Goal: Task Accomplishment & Management: Manage account settings

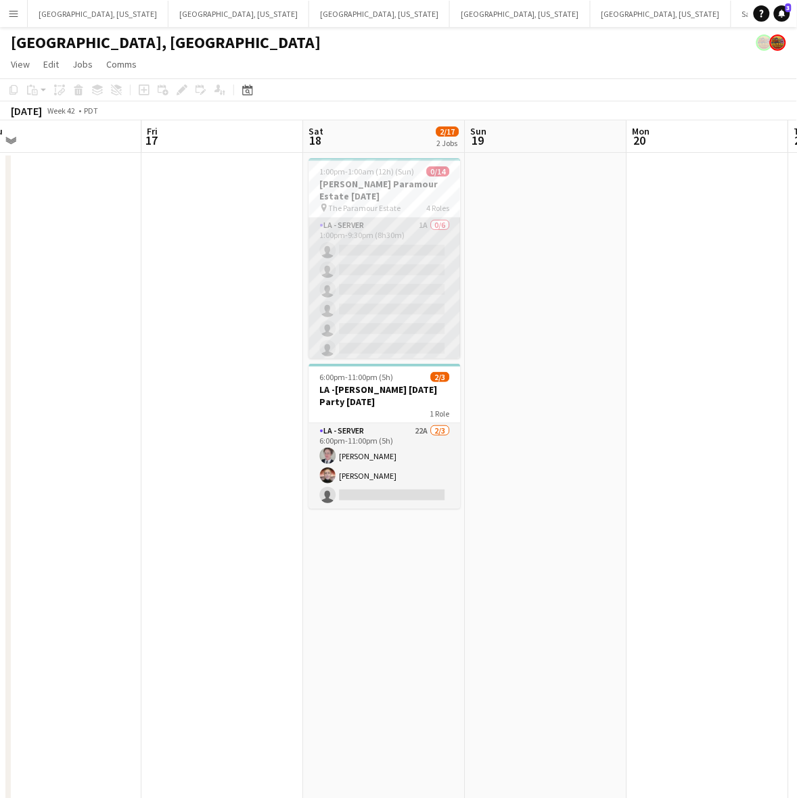
scroll to position [85, 0]
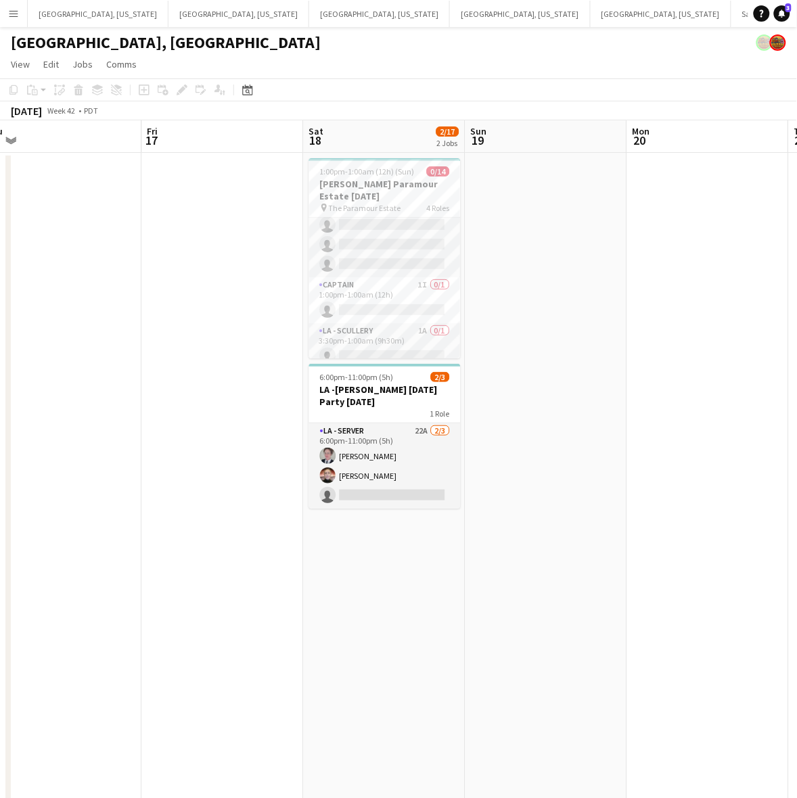
drag, startPoint x: 427, startPoint y: 254, endPoint x: 571, endPoint y: 193, distance: 157.3
click at [427, 254] on app-card-role "LA - Server 1A 0/6 1:00pm-9:30pm (8h30m) single-neutral-actions single-neutral-…" at bounding box center [384, 205] width 151 height 144
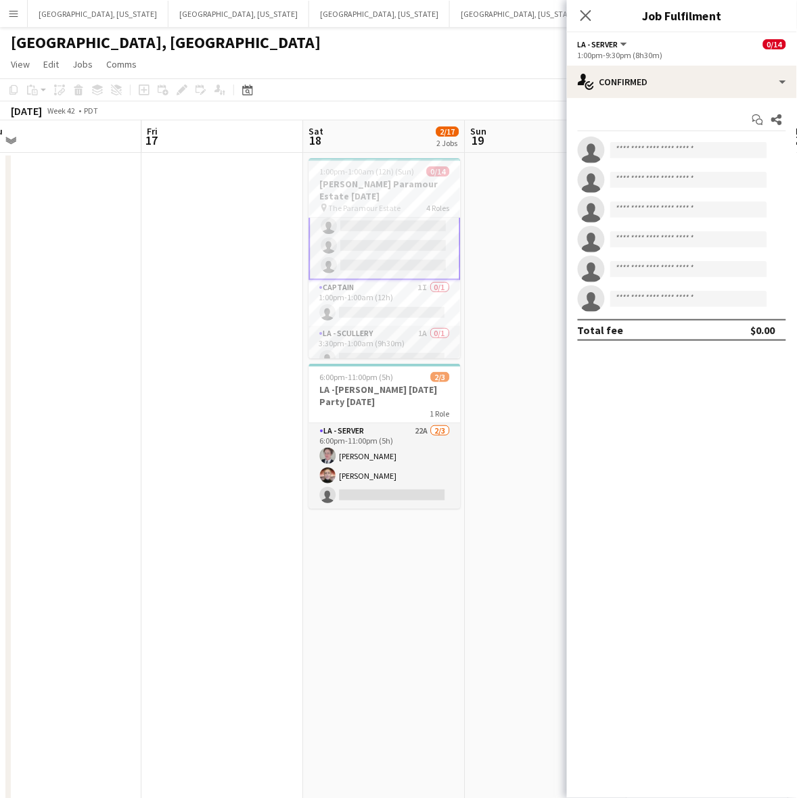
scroll to position [85, 0]
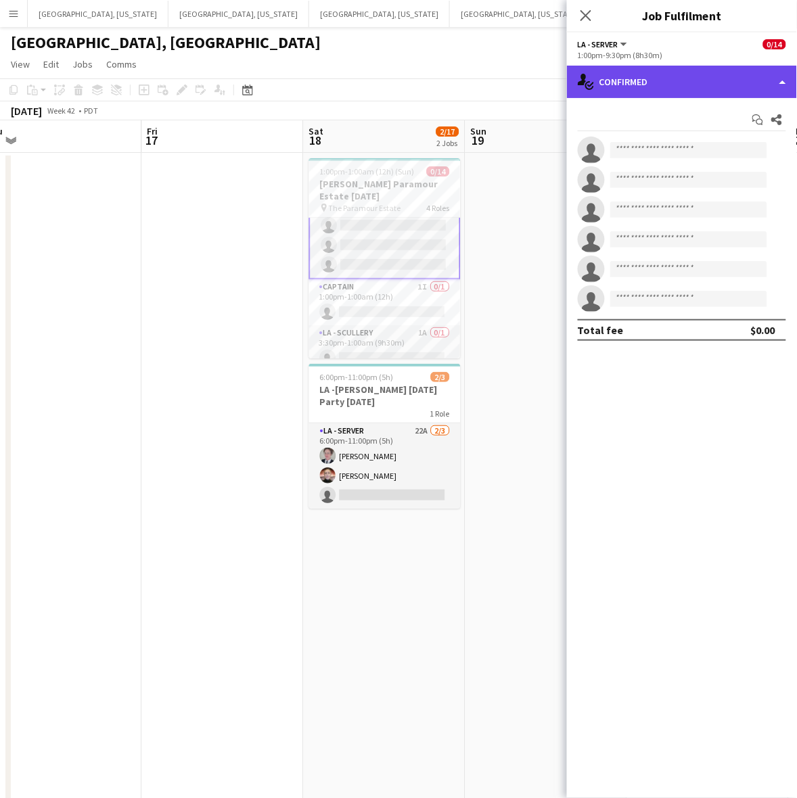
click at [640, 89] on div "single-neutral-actions-check-2 Confirmed" at bounding box center [682, 82] width 230 height 32
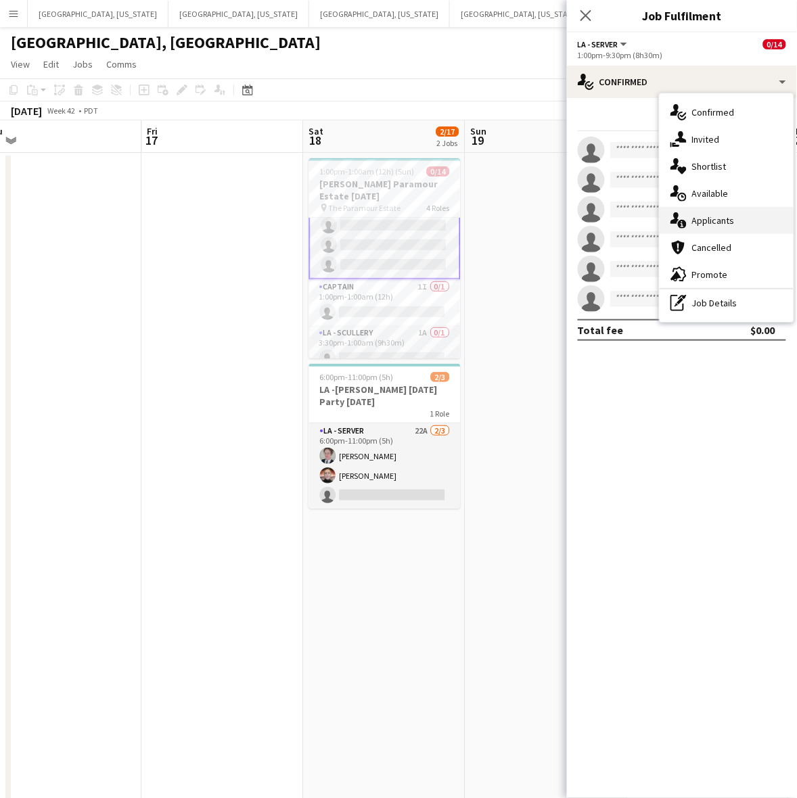
click at [726, 214] on span "Applicants" at bounding box center [713, 220] width 43 height 12
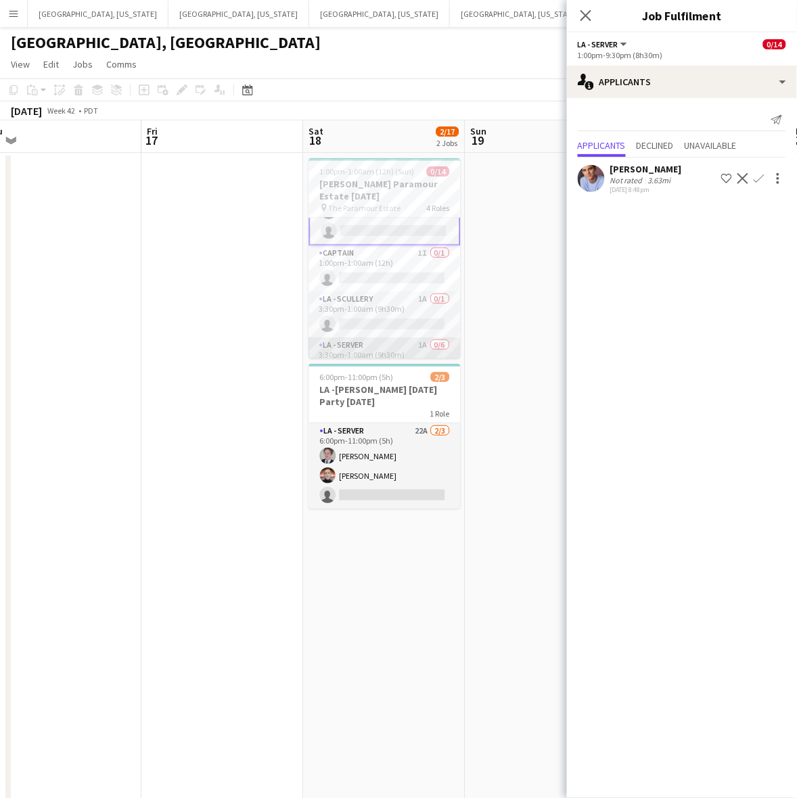
click at [411, 338] on app-card-role "LA - Server 1A 0/6 3:30pm-1:00am (9h30m) single-neutral-actions single-neutral-…" at bounding box center [384, 409] width 151 height 144
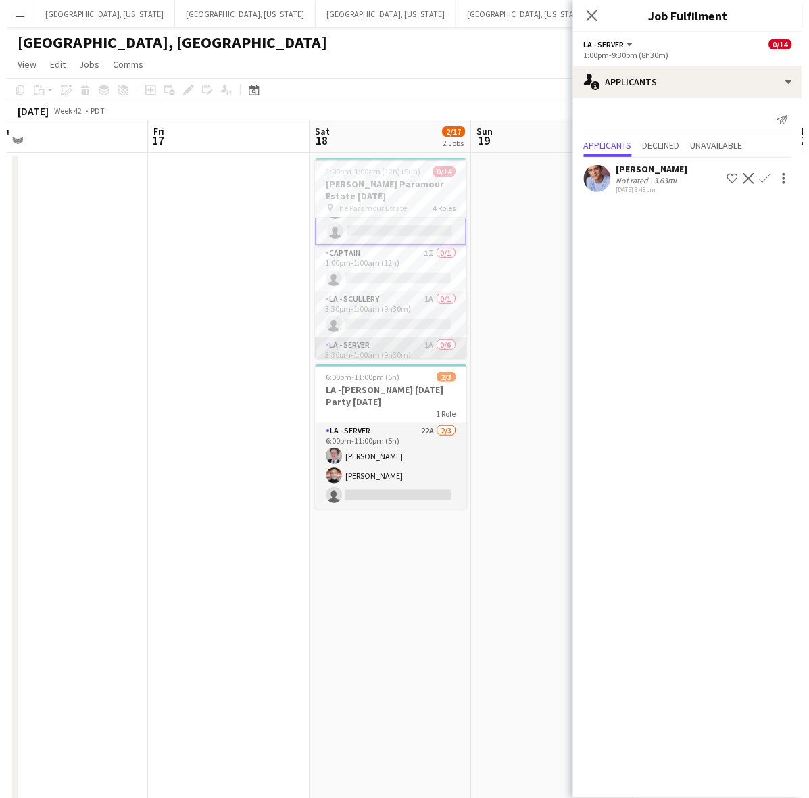
scroll to position [118, 0]
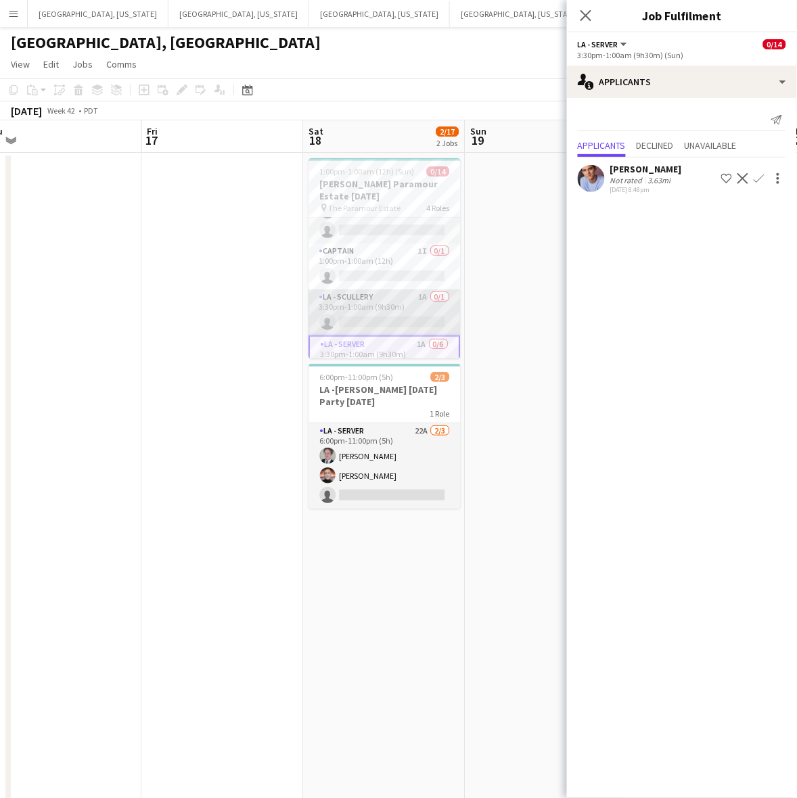
click at [406, 319] on app-card-role "LA - Scullery 1A 0/1 3:30pm-1:00am (9h30m) single-neutral-actions" at bounding box center [384, 312] width 151 height 46
click at [249, 353] on app-date-cell at bounding box center [223, 651] width 162 height 997
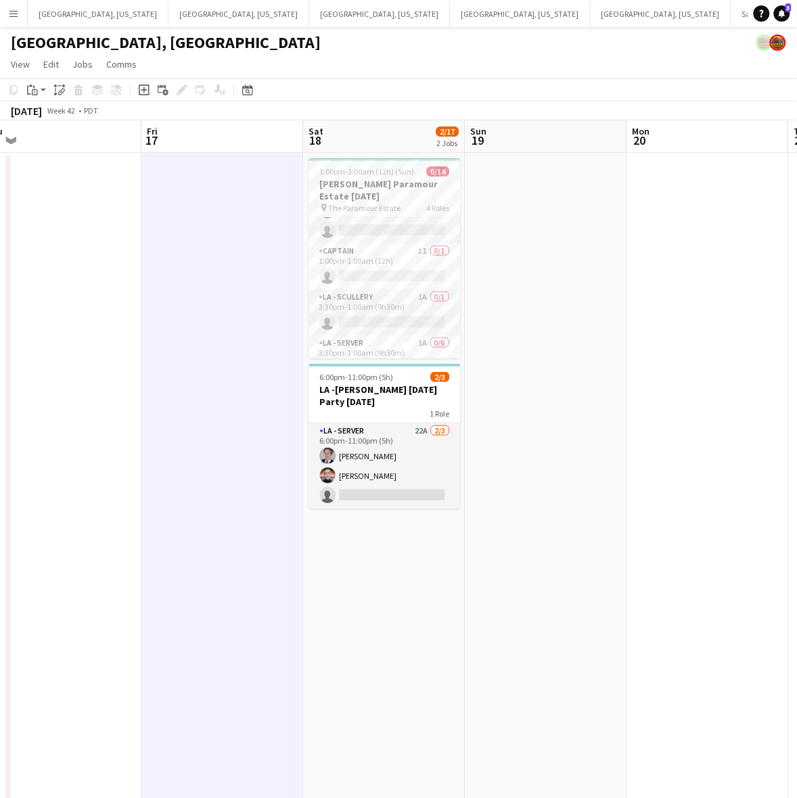
click at [387, 605] on app-date-cell "1:00pm-1:00am (12h) (Sun) 0/14 [PERSON_NAME] Paramour Estate [DATE] pin The Par…" at bounding box center [385, 651] width 162 height 997
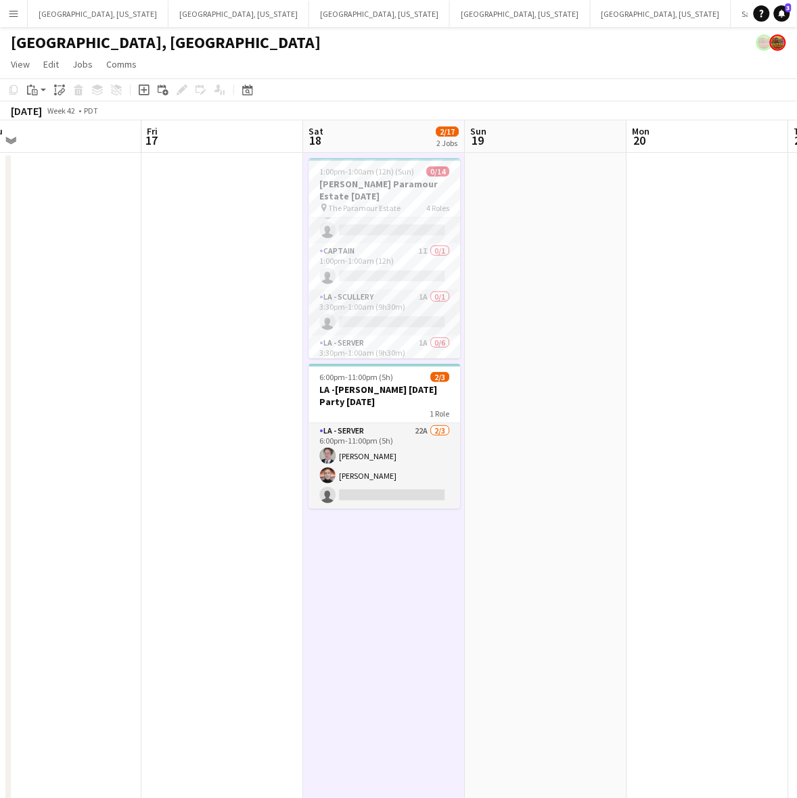
drag, startPoint x: 14, startPoint y: 15, endPoint x: 32, endPoint y: 31, distance: 24.4
click at [16, 16] on app-icon "Menu" at bounding box center [13, 13] width 11 height 11
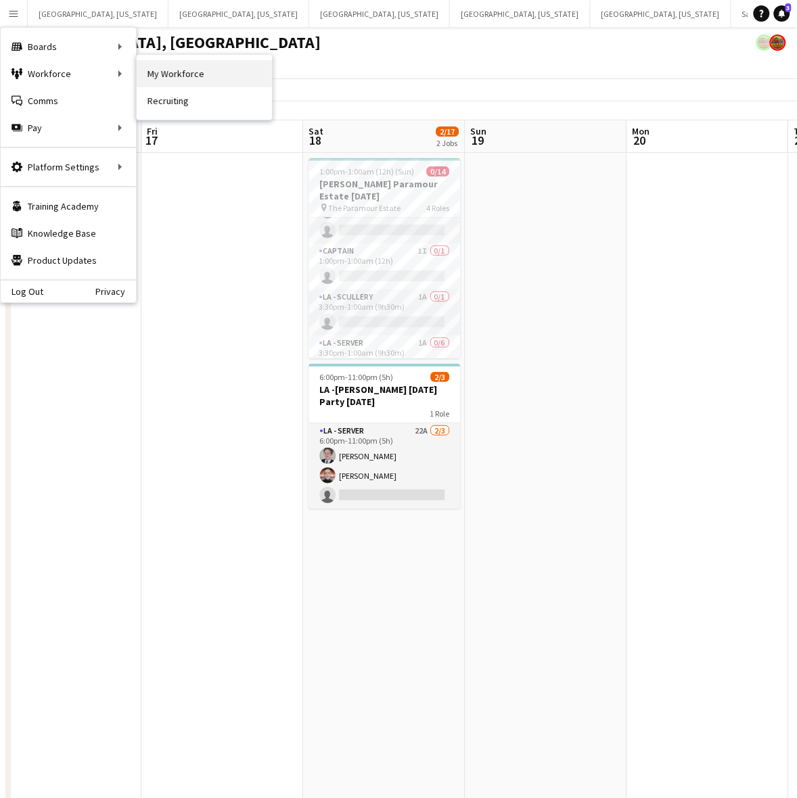
click at [176, 78] on link "My Workforce" at bounding box center [204, 73] width 135 height 27
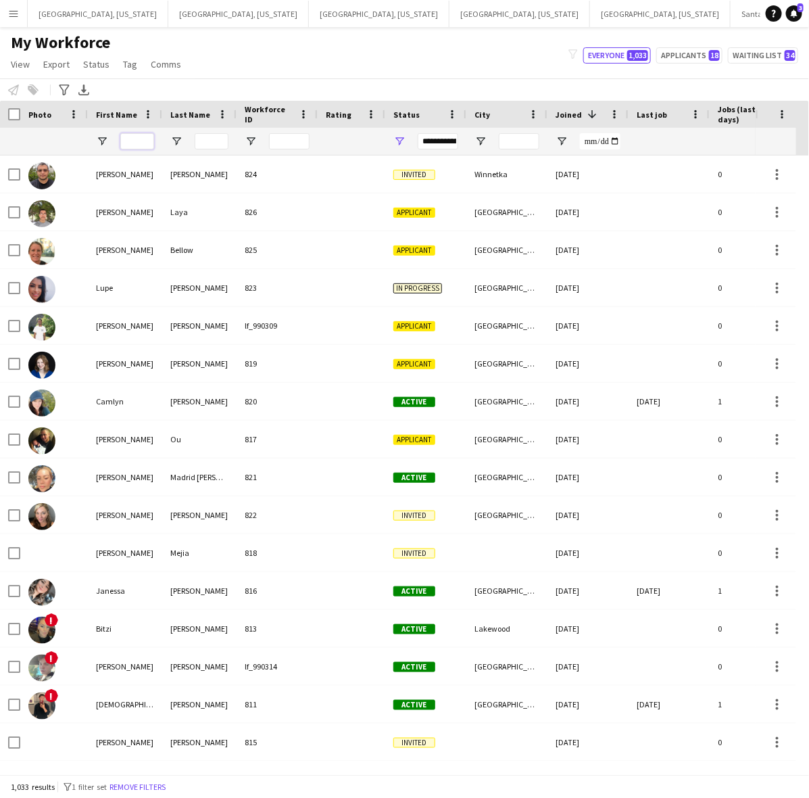
click at [147, 137] on input "First Name Filter Input" at bounding box center [137, 141] width 34 height 16
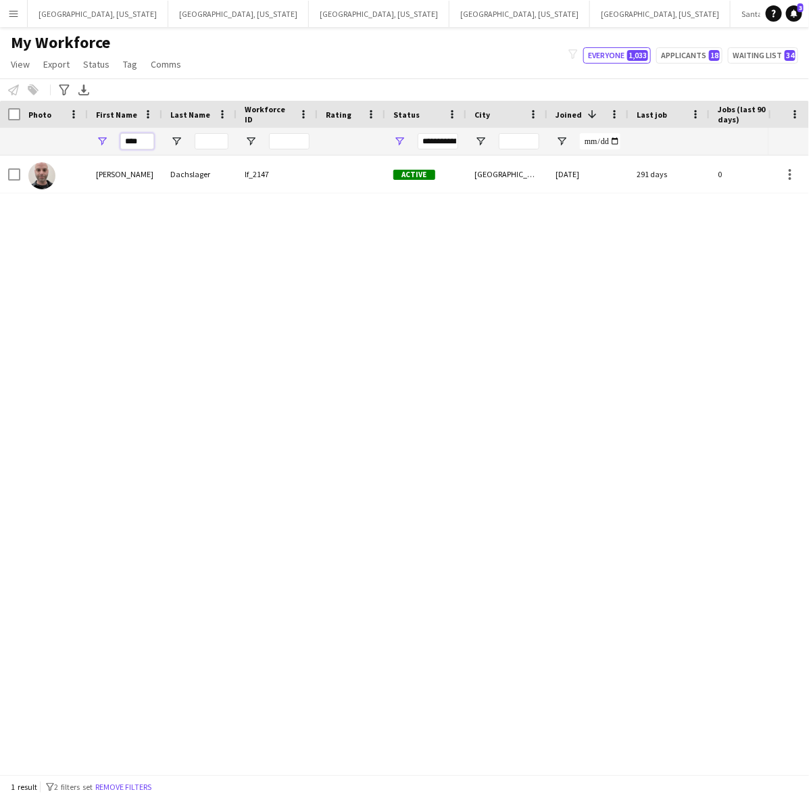
type input "****"
click at [410, 141] on div "**********" at bounding box center [425, 141] width 81 height 27
click at [399, 142] on span "Open Filter Menu" at bounding box center [400, 141] width 12 height 12
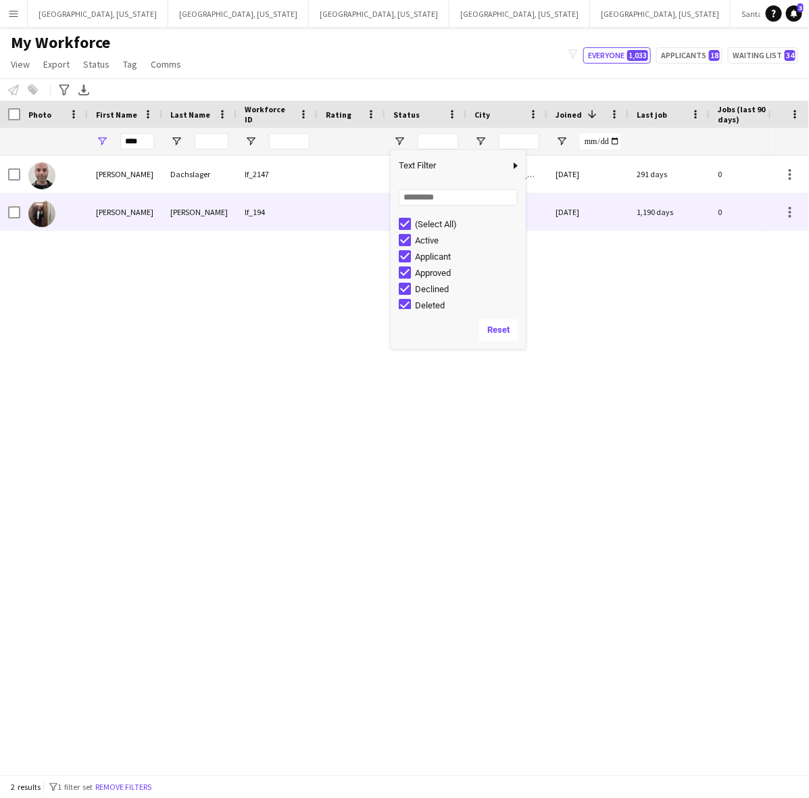
click at [164, 210] on div "[PERSON_NAME]" at bounding box center [199, 211] width 74 height 37
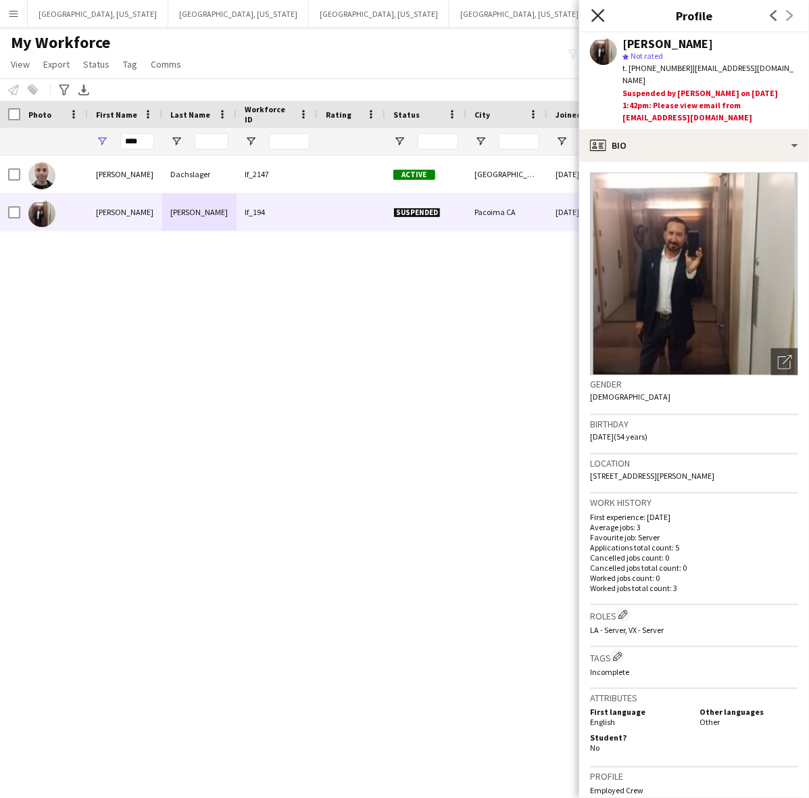
click at [606, 11] on app-icon "Close pop-in" at bounding box center [599, 16] width 20 height 20
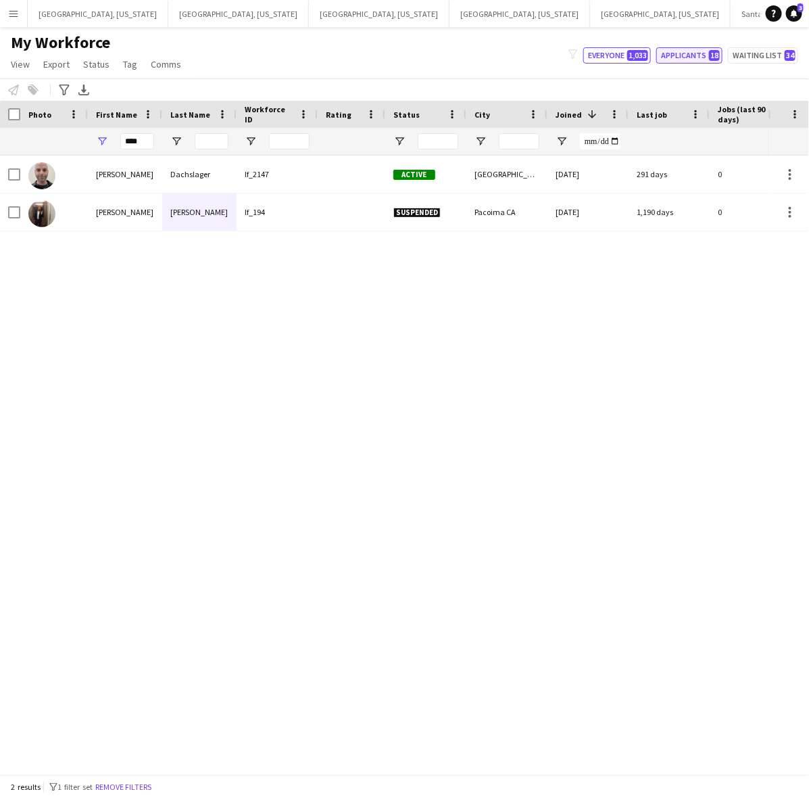
click at [684, 55] on button "Applicants 18" at bounding box center [690, 55] width 66 height 16
type input "**********"
